Goal: Register for event/course

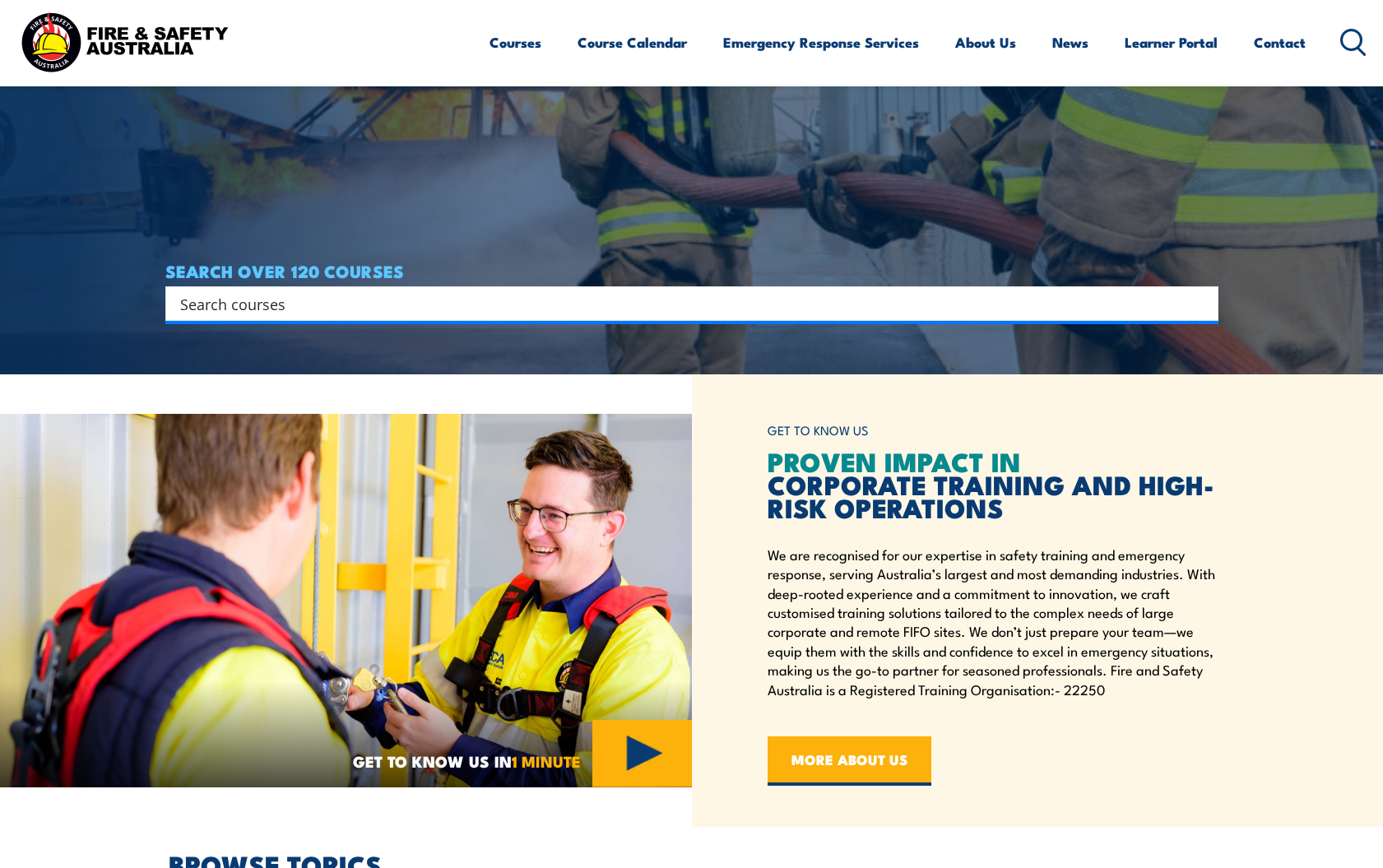
click at [311, 305] on input "Search input" at bounding box center [682, 304] width 1002 height 24
click at [262, 303] on input "Search input" at bounding box center [682, 304] width 1002 height 24
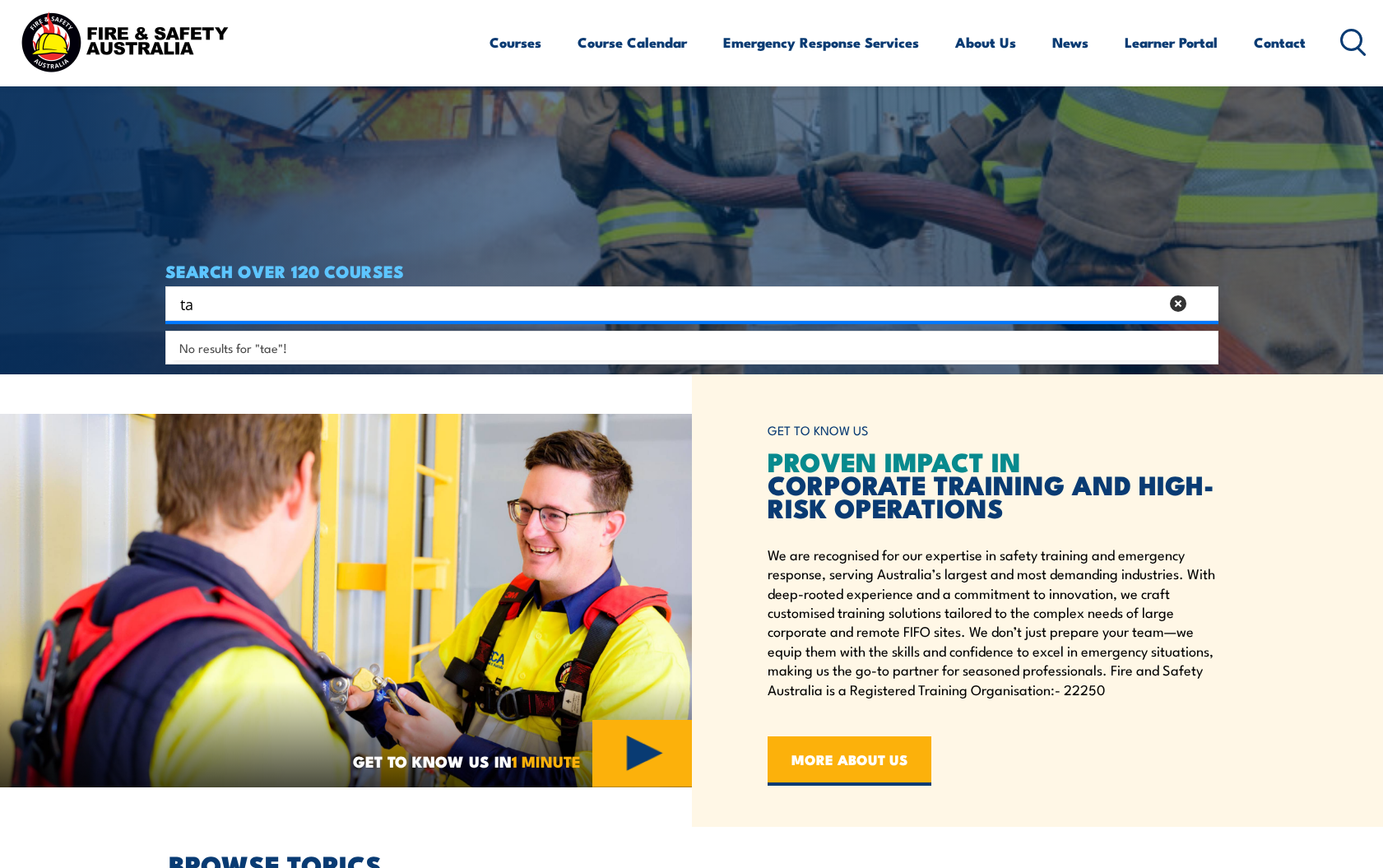
type input "t"
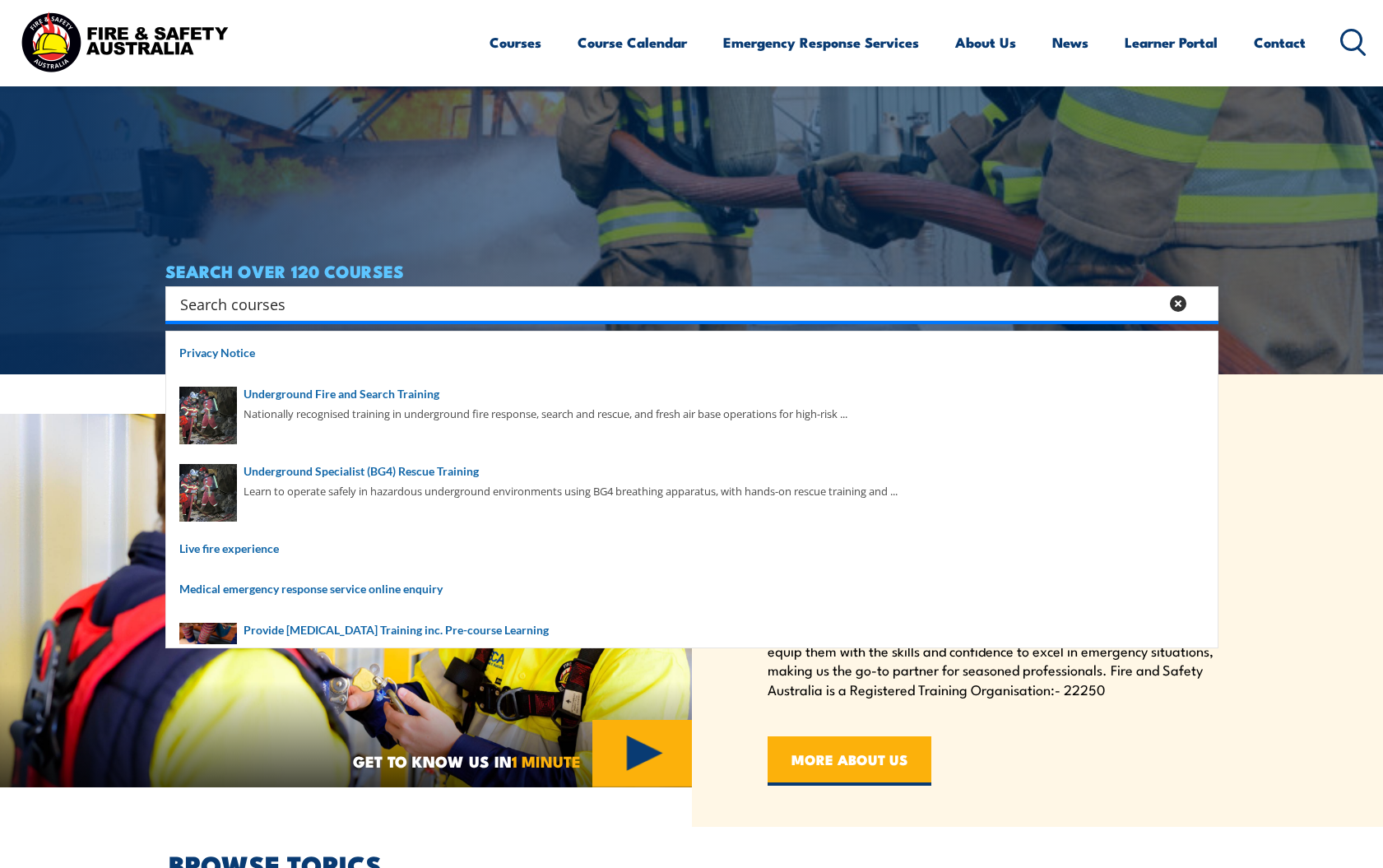
click at [636, 36] on link "Course Calendar" at bounding box center [632, 43] width 109 height 43
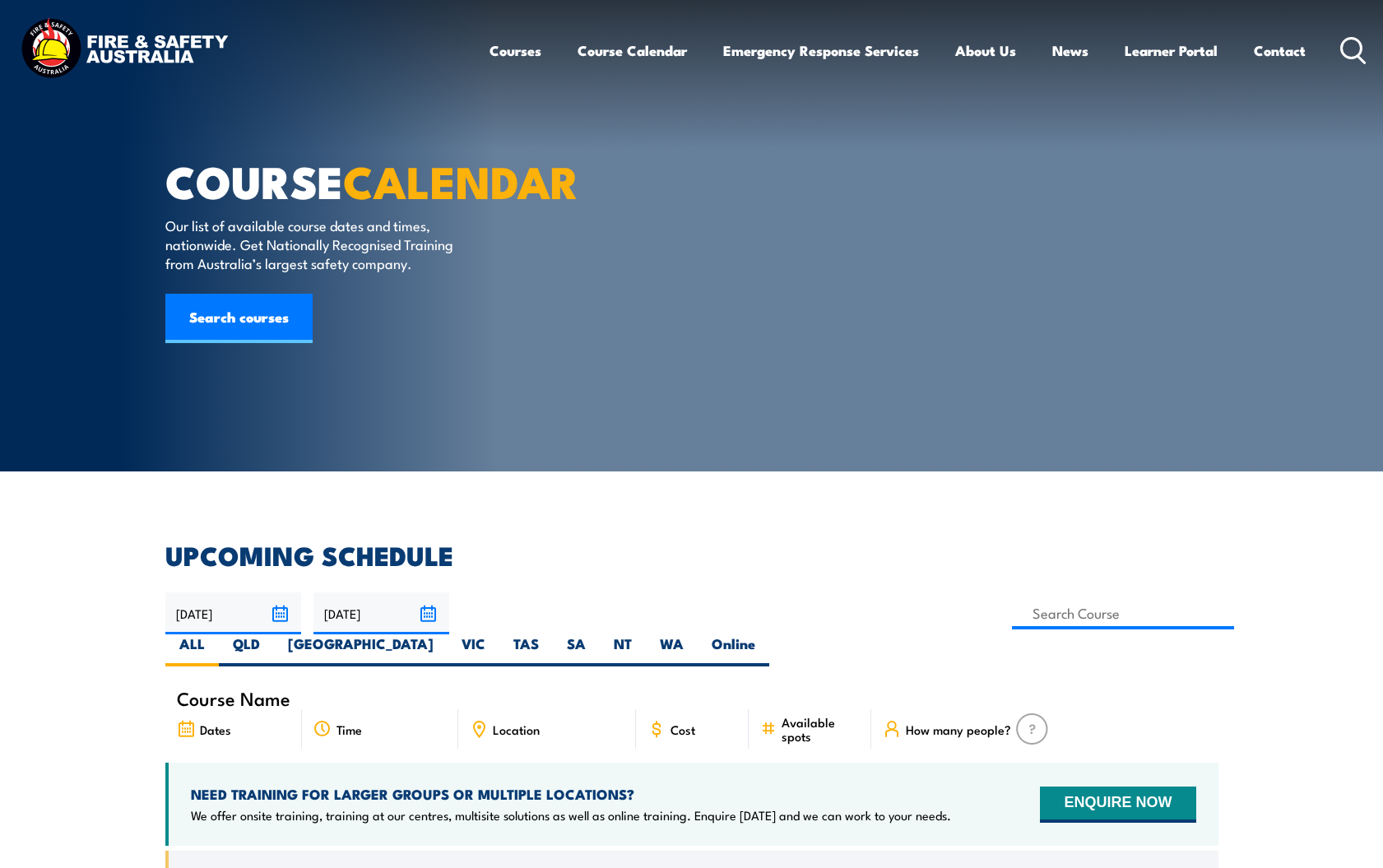
click at [274, 635] on label "QLD" at bounding box center [247, 650] width 56 height 32
click at [271, 635] on input "QLD" at bounding box center [266, 640] width 10 height 10
radio input "true"
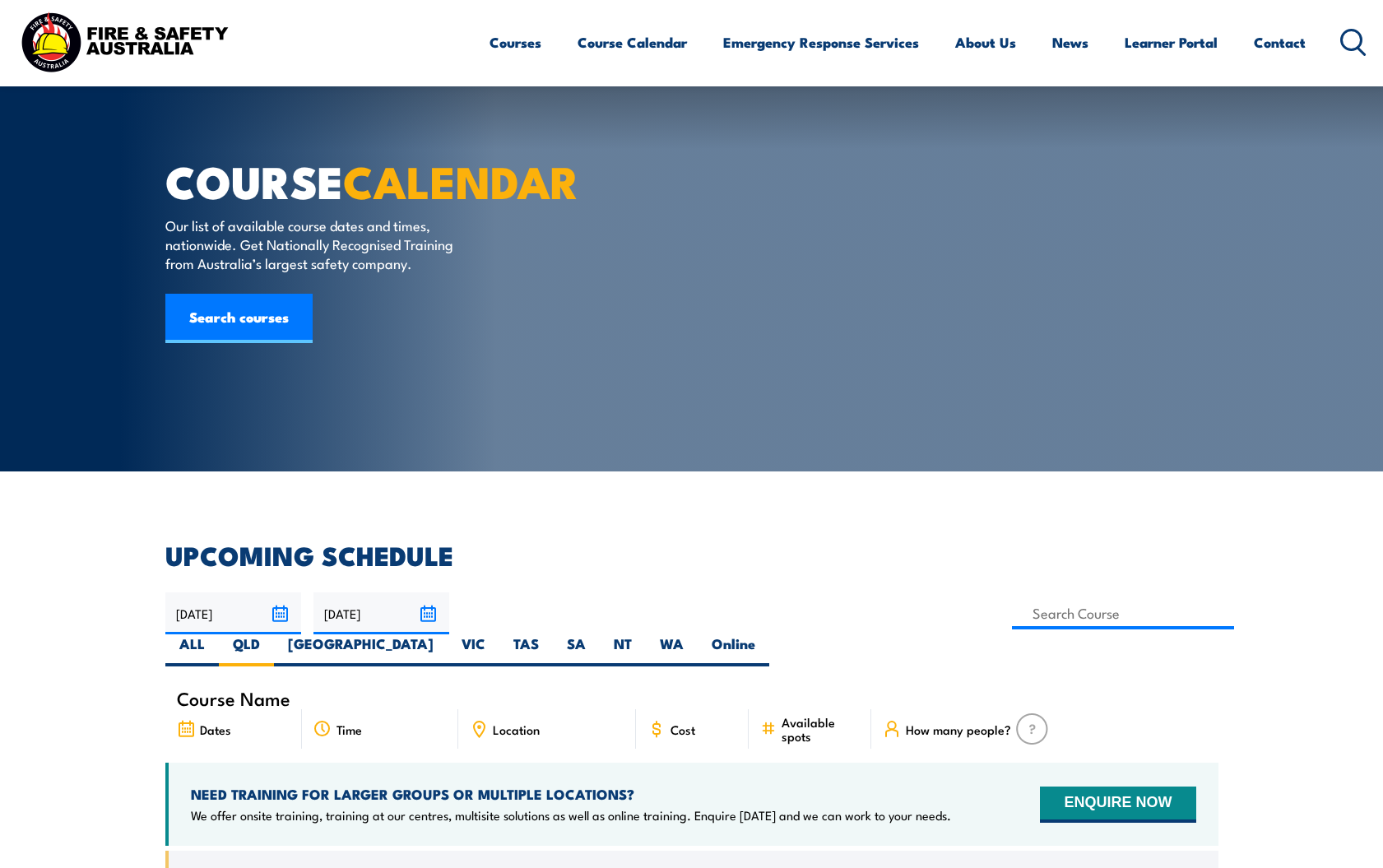
scroll to position [247, 0]
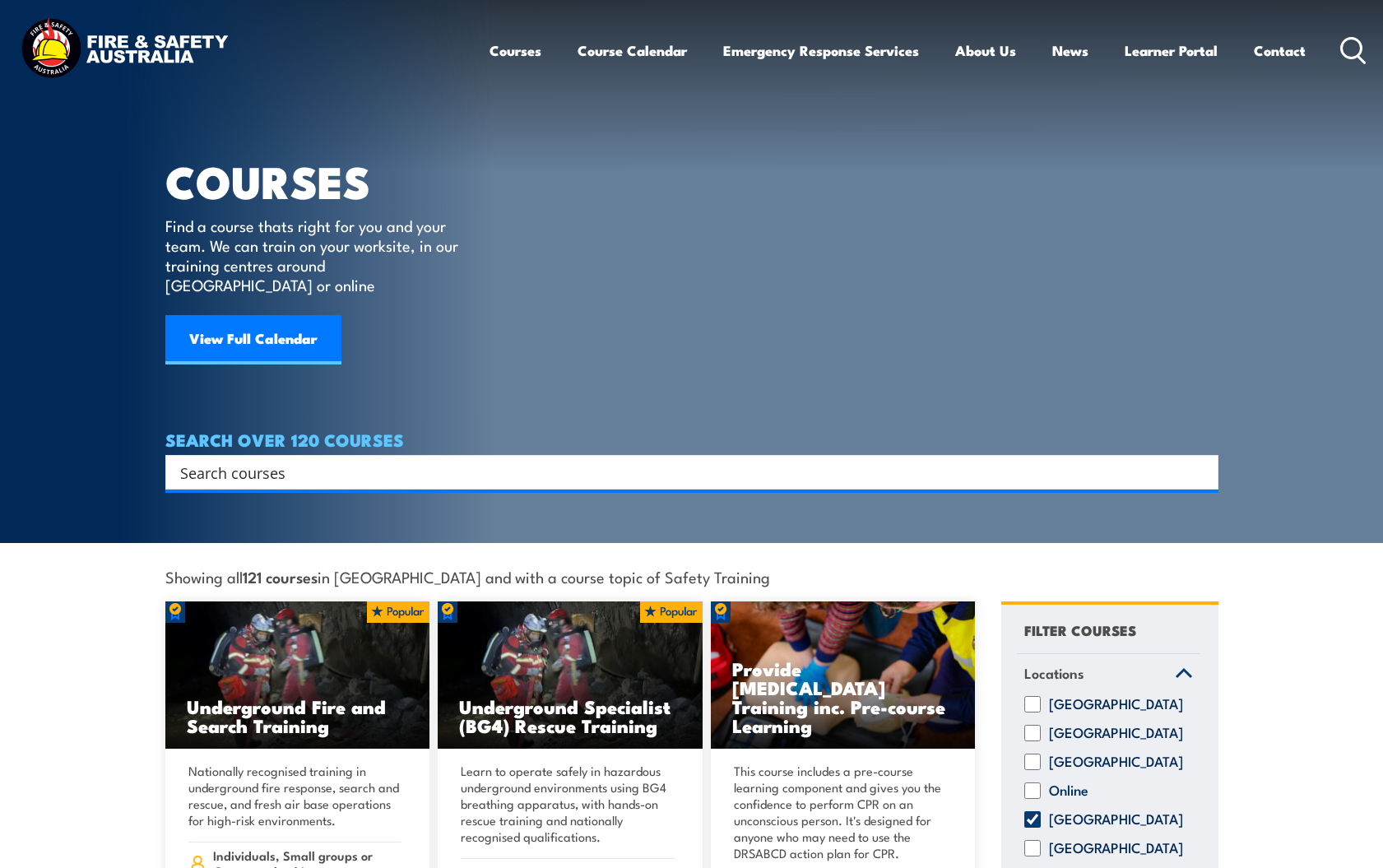
click at [203, 460] on input "Search input" at bounding box center [682, 472] width 1002 height 24
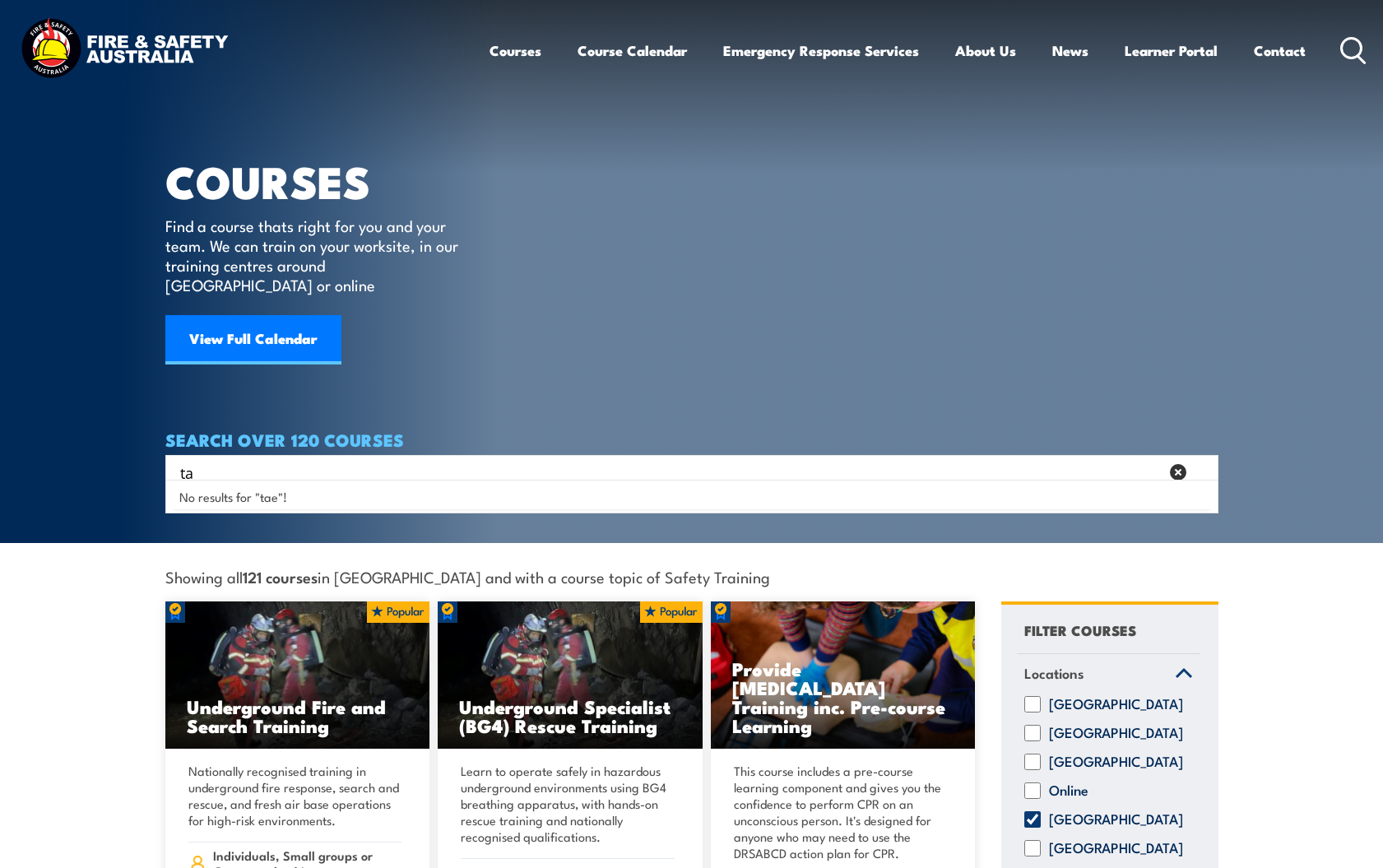
type input "t"
type input "d"
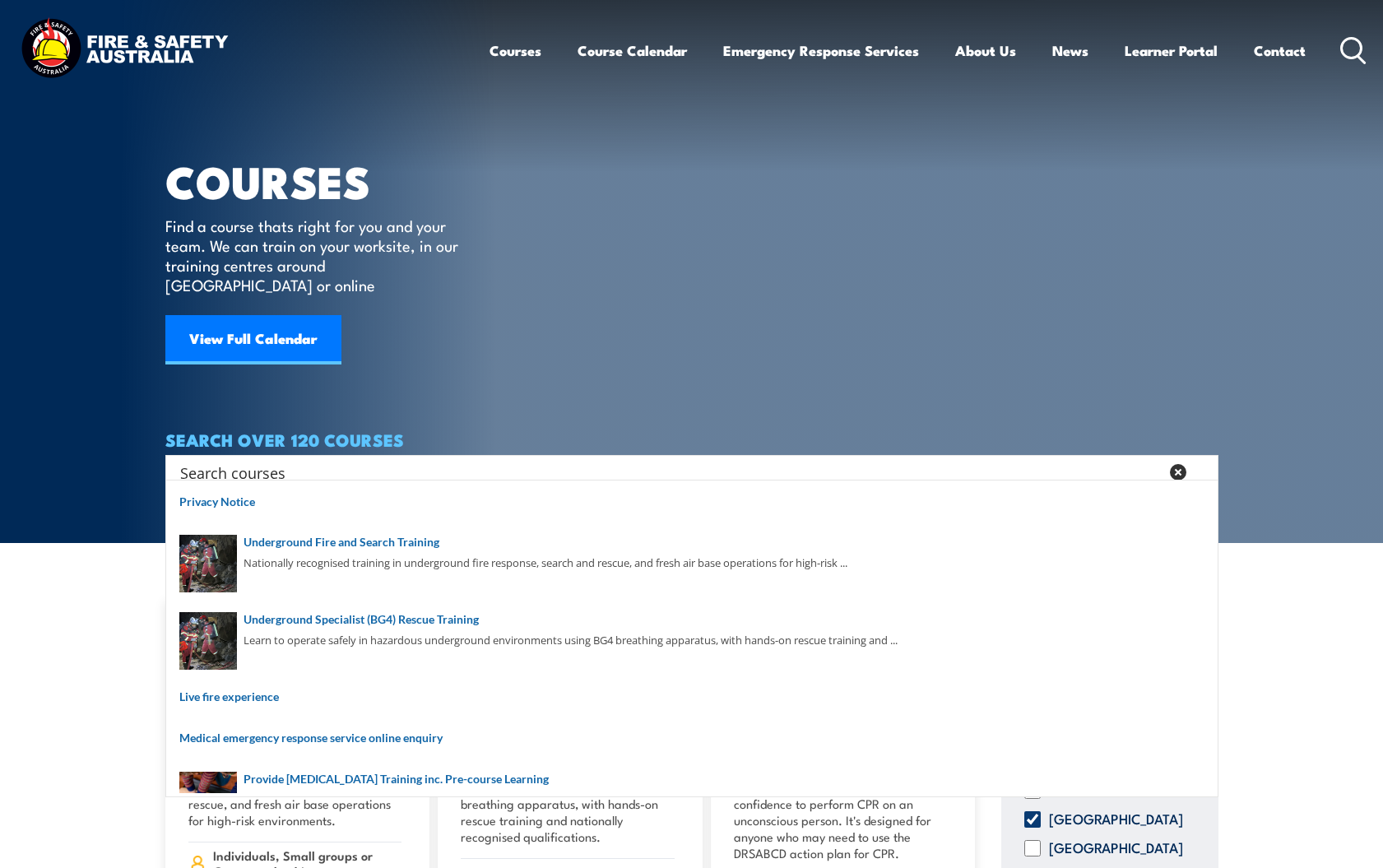
click at [614, 47] on link "Course Calendar" at bounding box center [632, 50] width 109 height 43
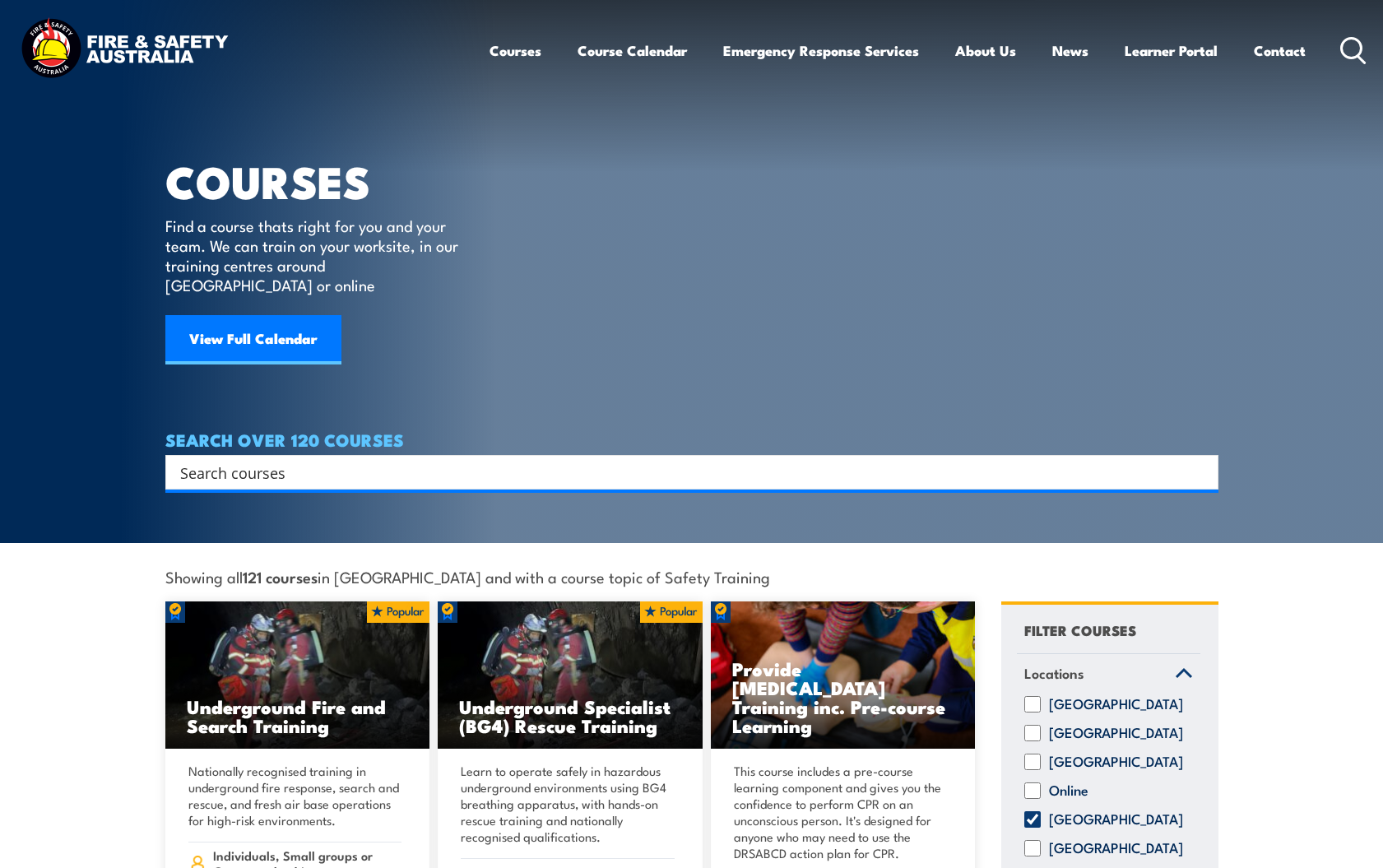
click at [250, 315] on link "View Full Calendar" at bounding box center [254, 339] width 176 height 49
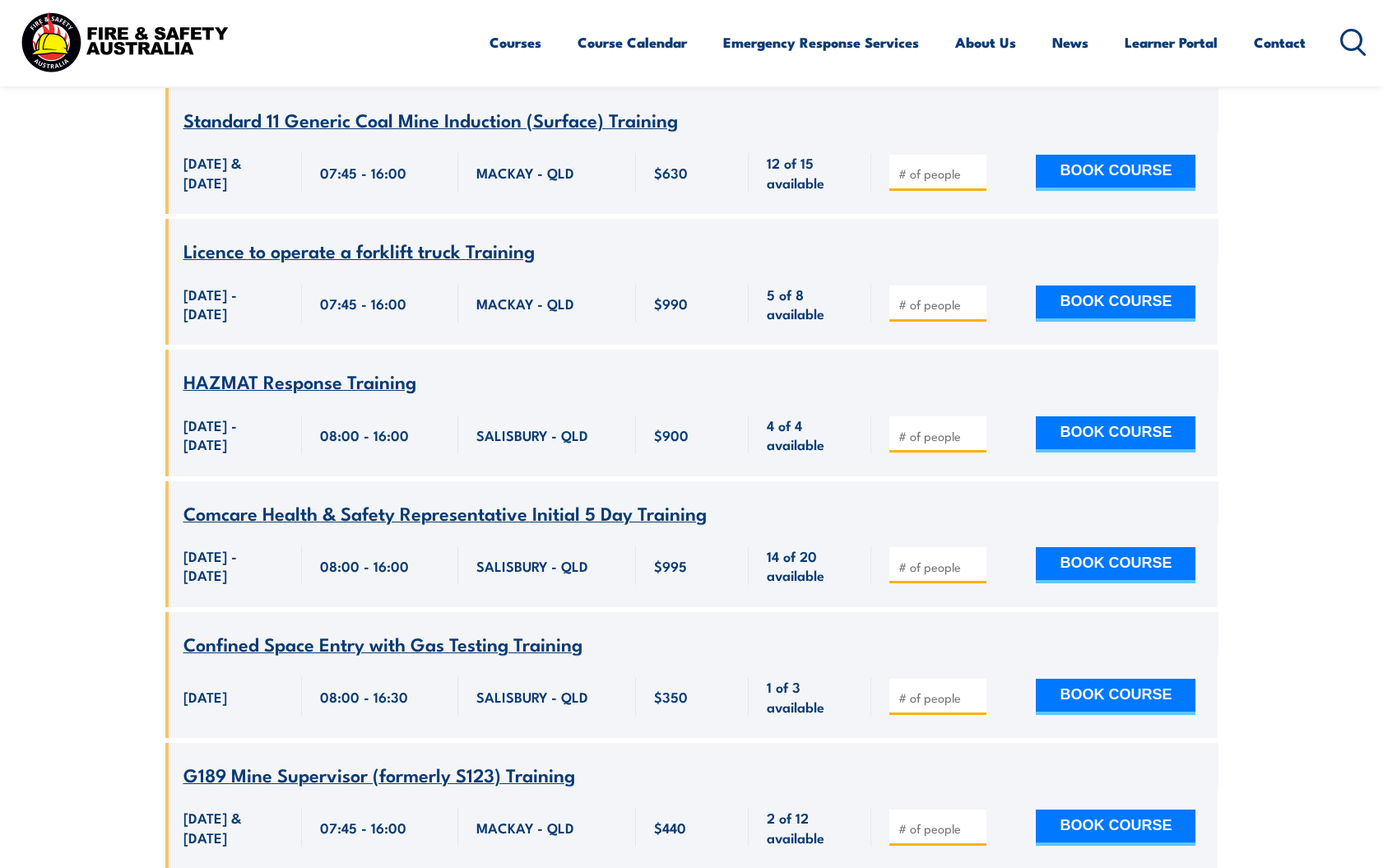
scroll to position [2024, 0]
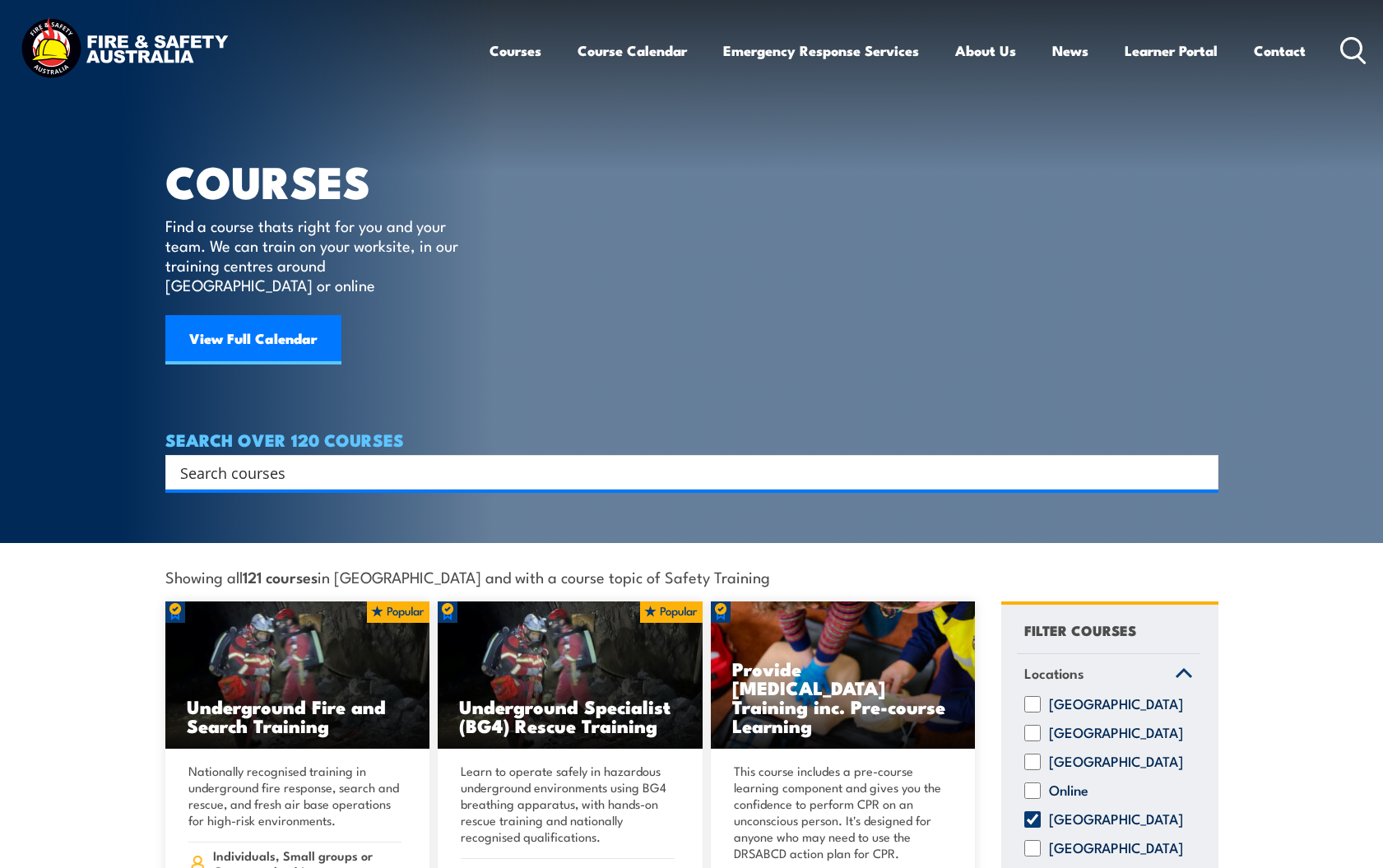
scroll to position [10, 0]
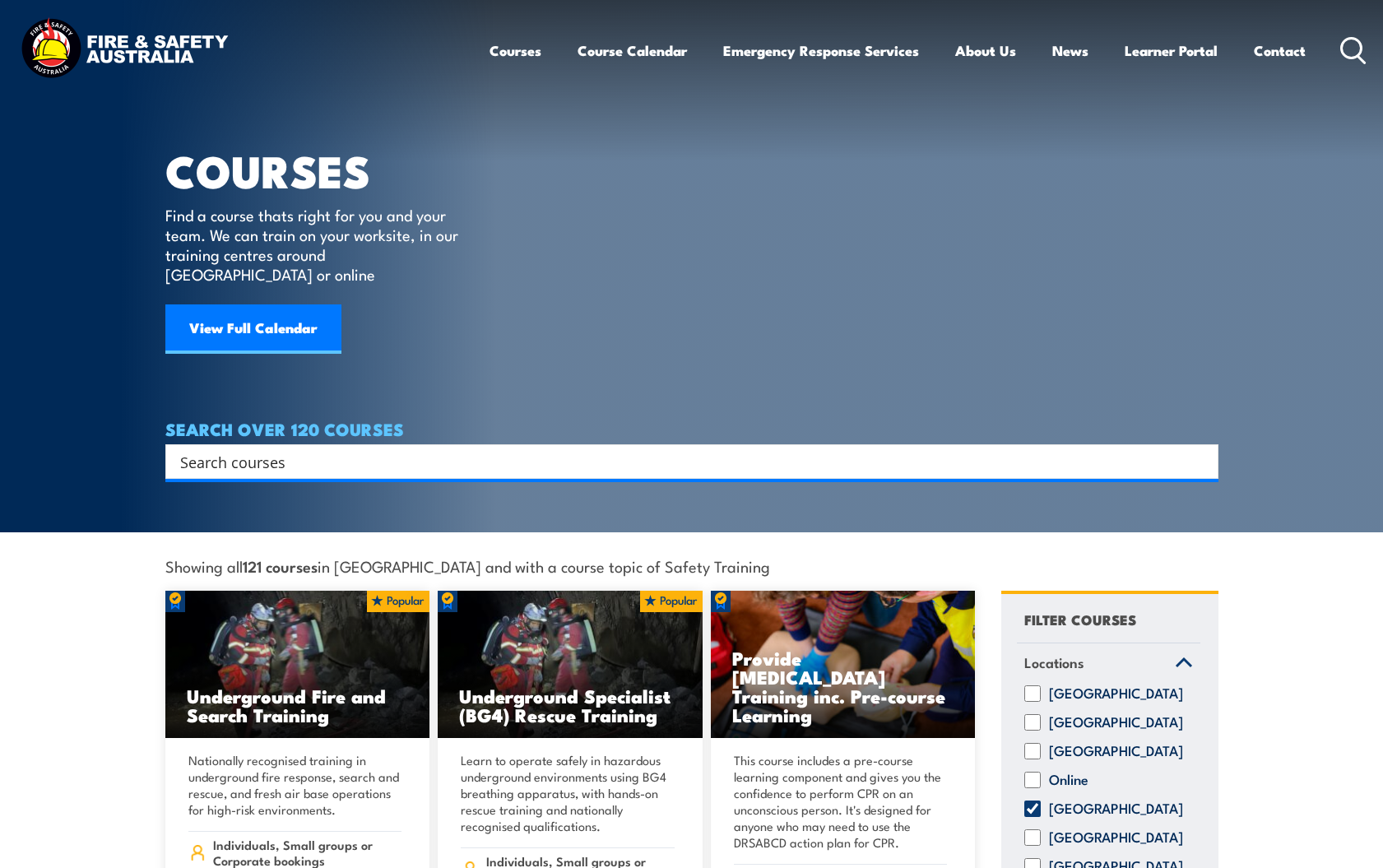
click at [592, 450] on input "Search input" at bounding box center [682, 462] width 1002 height 24
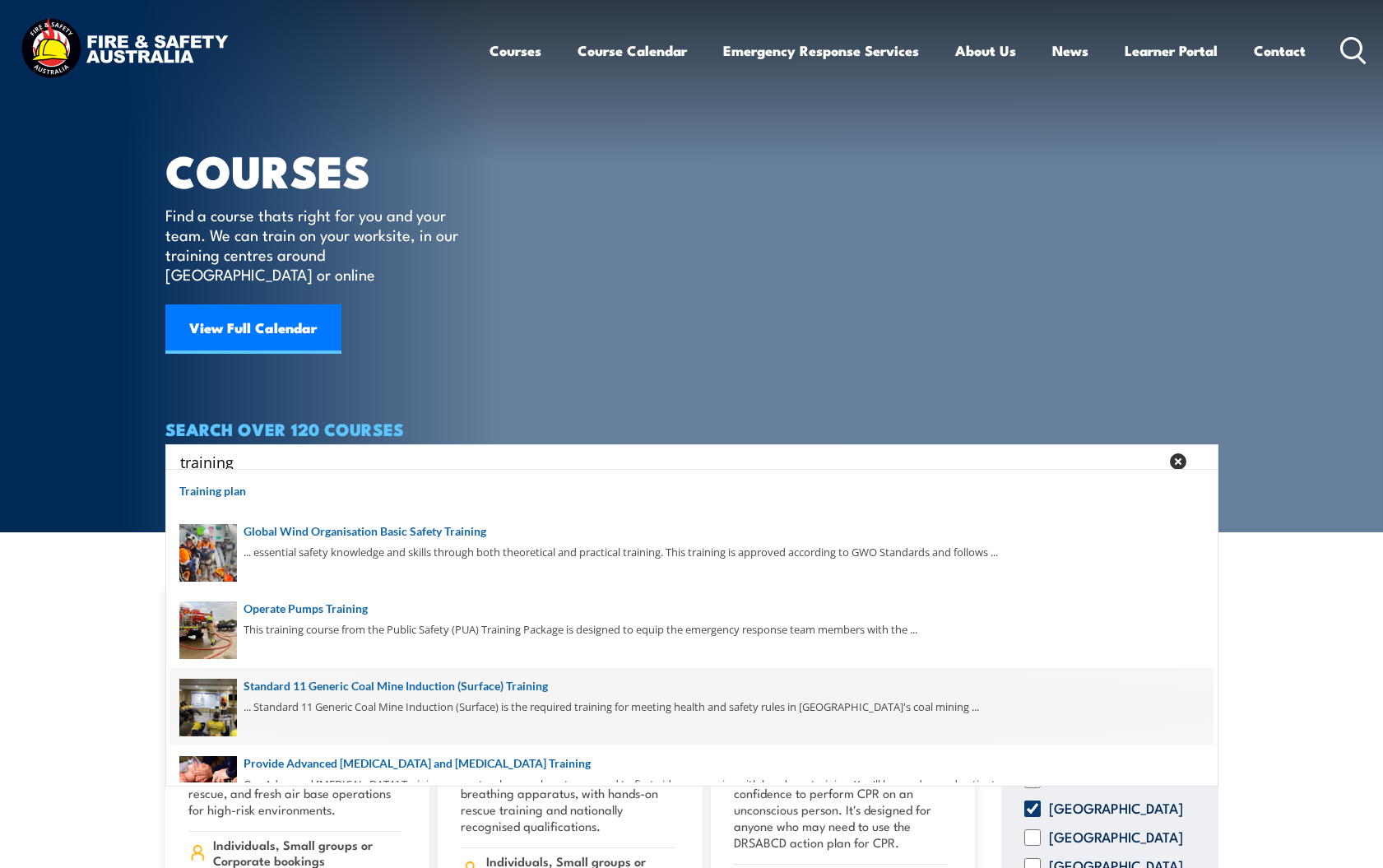
scroll to position [0, 0]
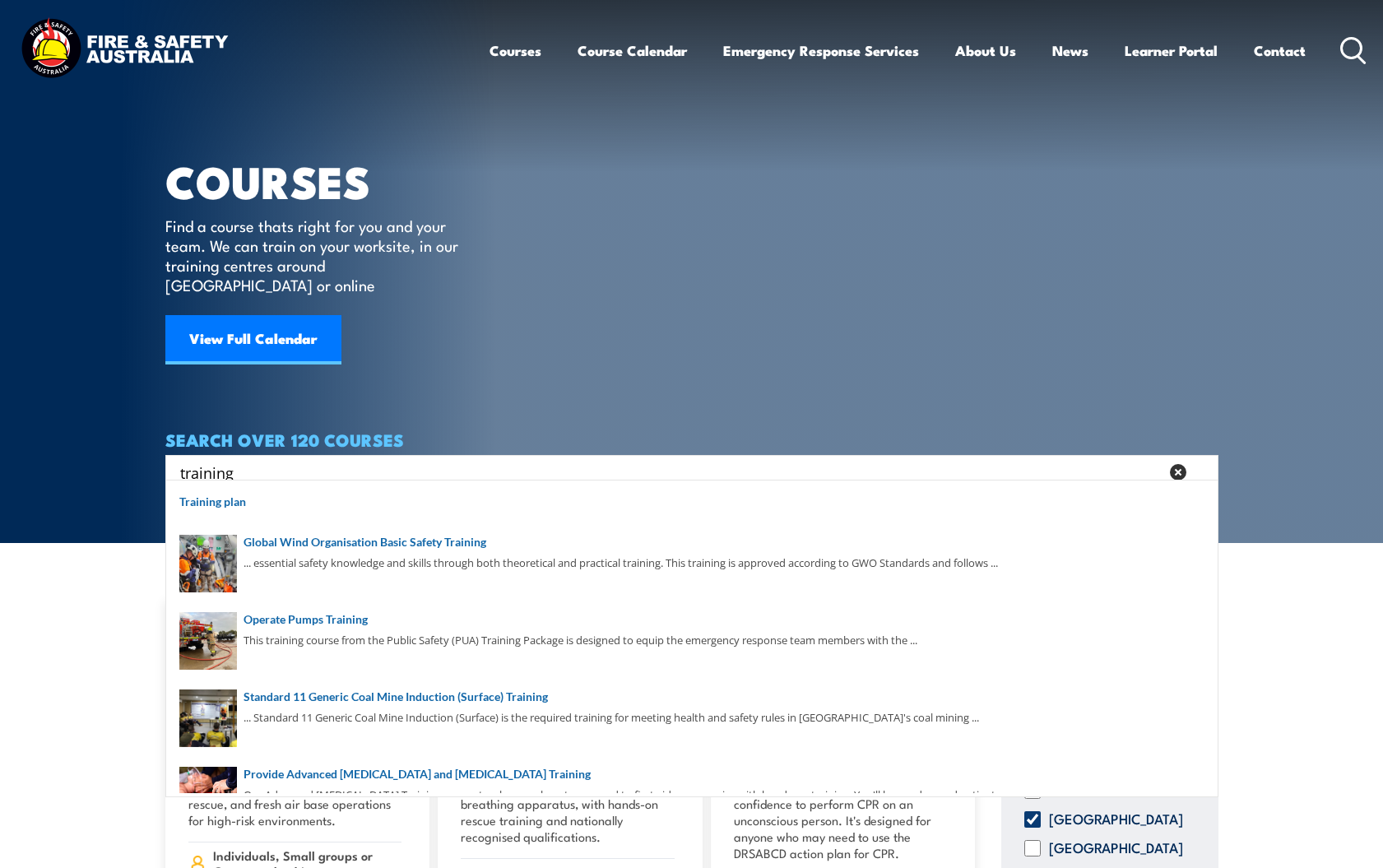
type input "training"
